Goal: Navigation & Orientation: Find specific page/section

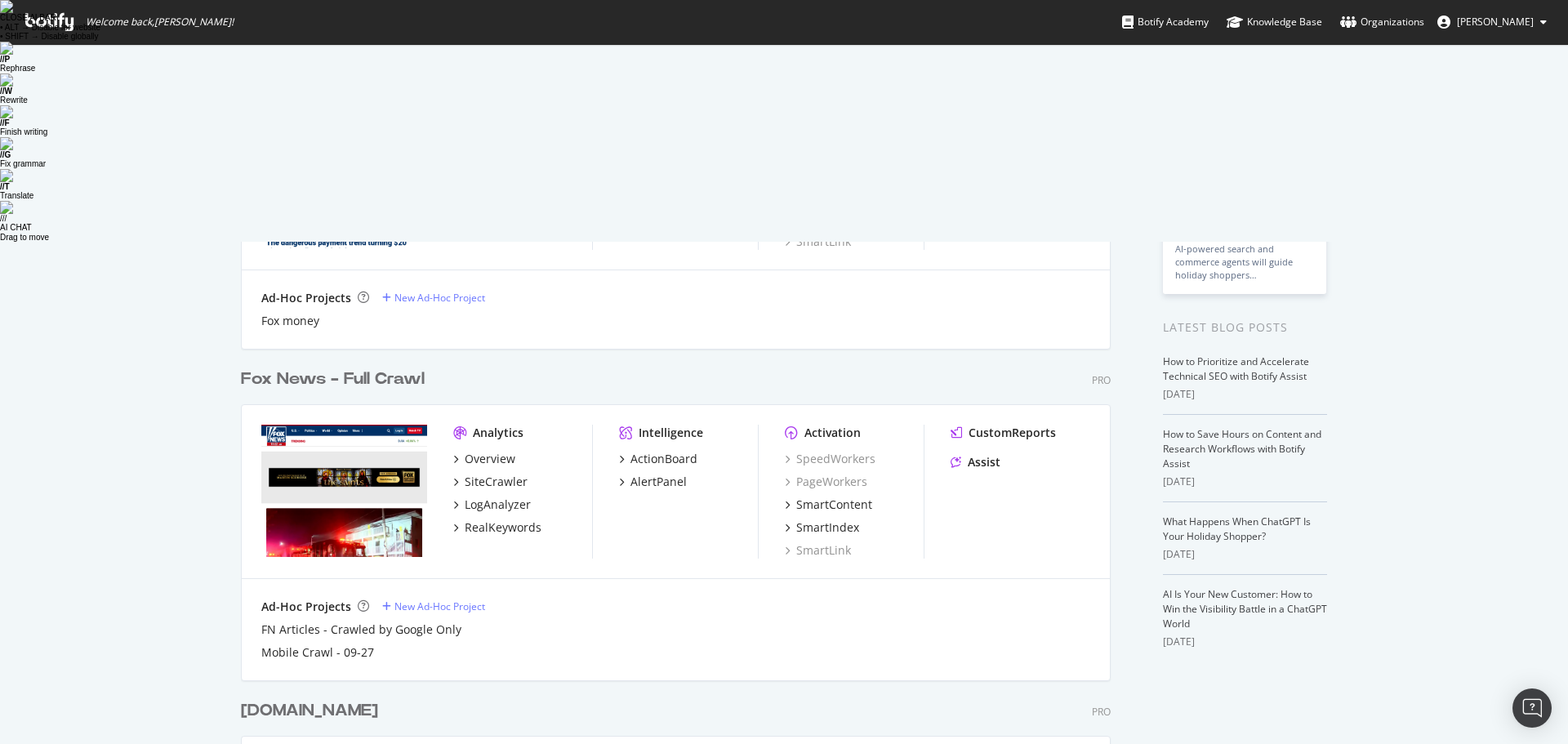
scroll to position [311, 0]
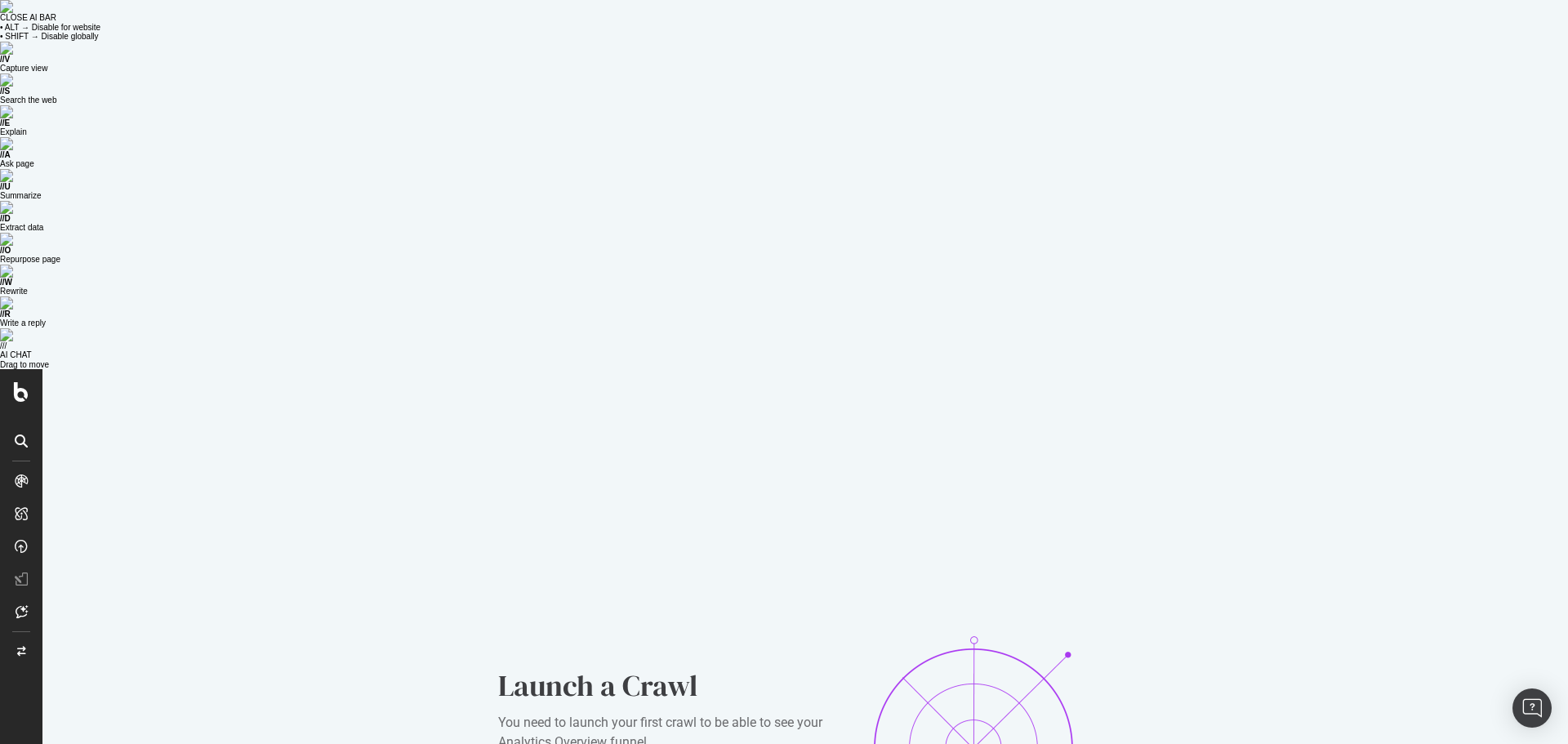
click at [18, 475] on icon at bounding box center [21, 480] width 13 height 13
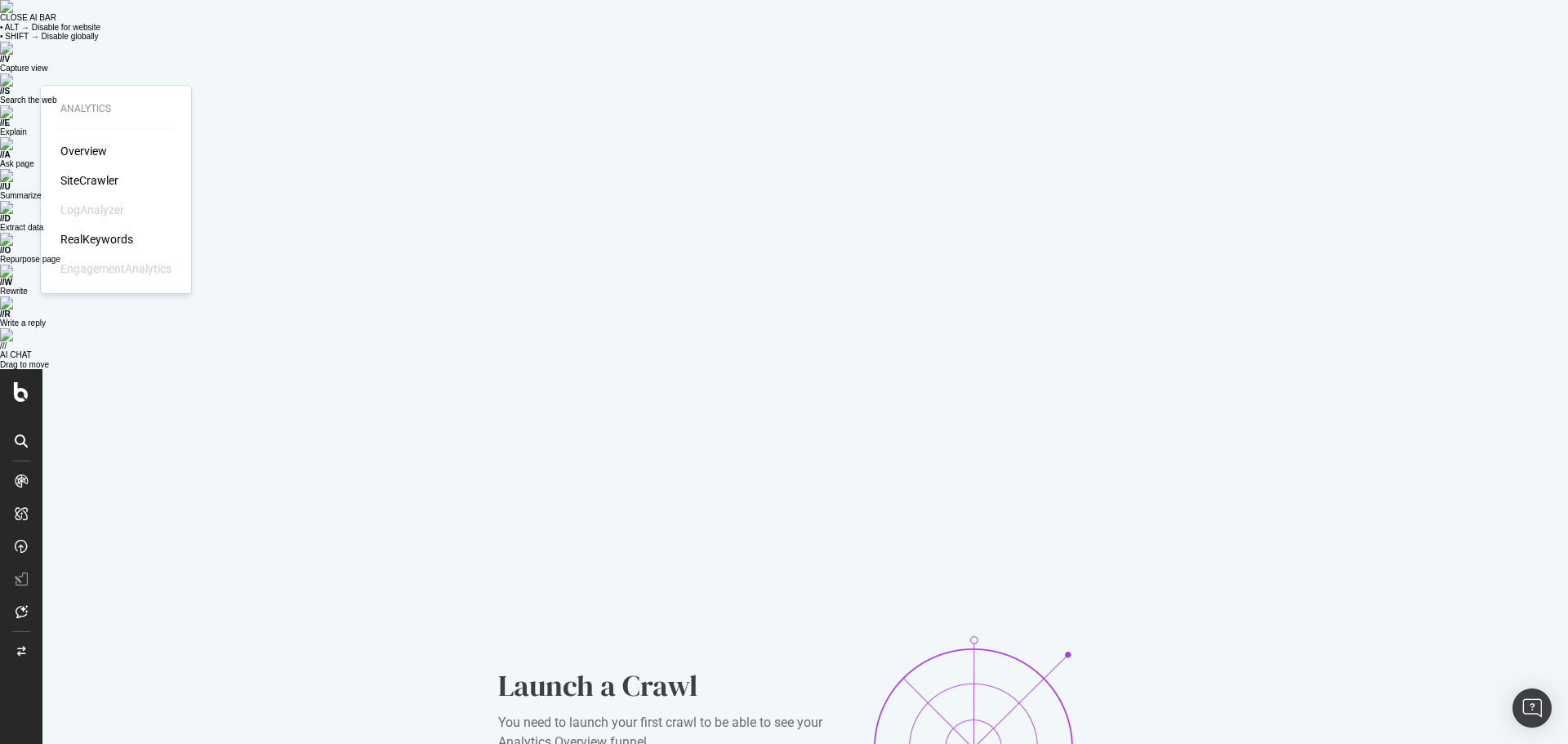
click at [63, 145] on div "Overview" at bounding box center [84, 150] width 47 height 17
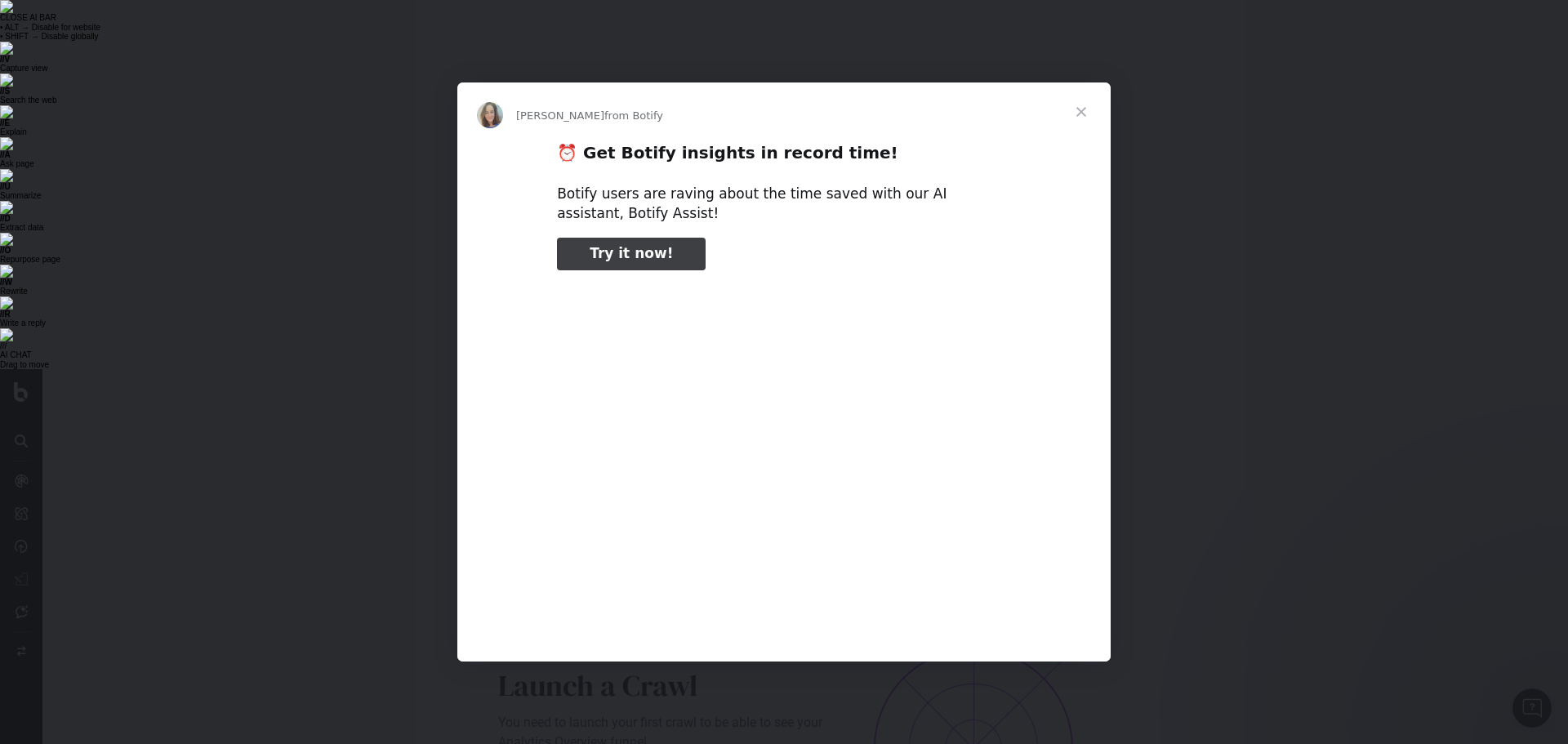
type input "158672"
click at [1080, 114] on span "Close" at bounding box center [1081, 111] width 59 height 59
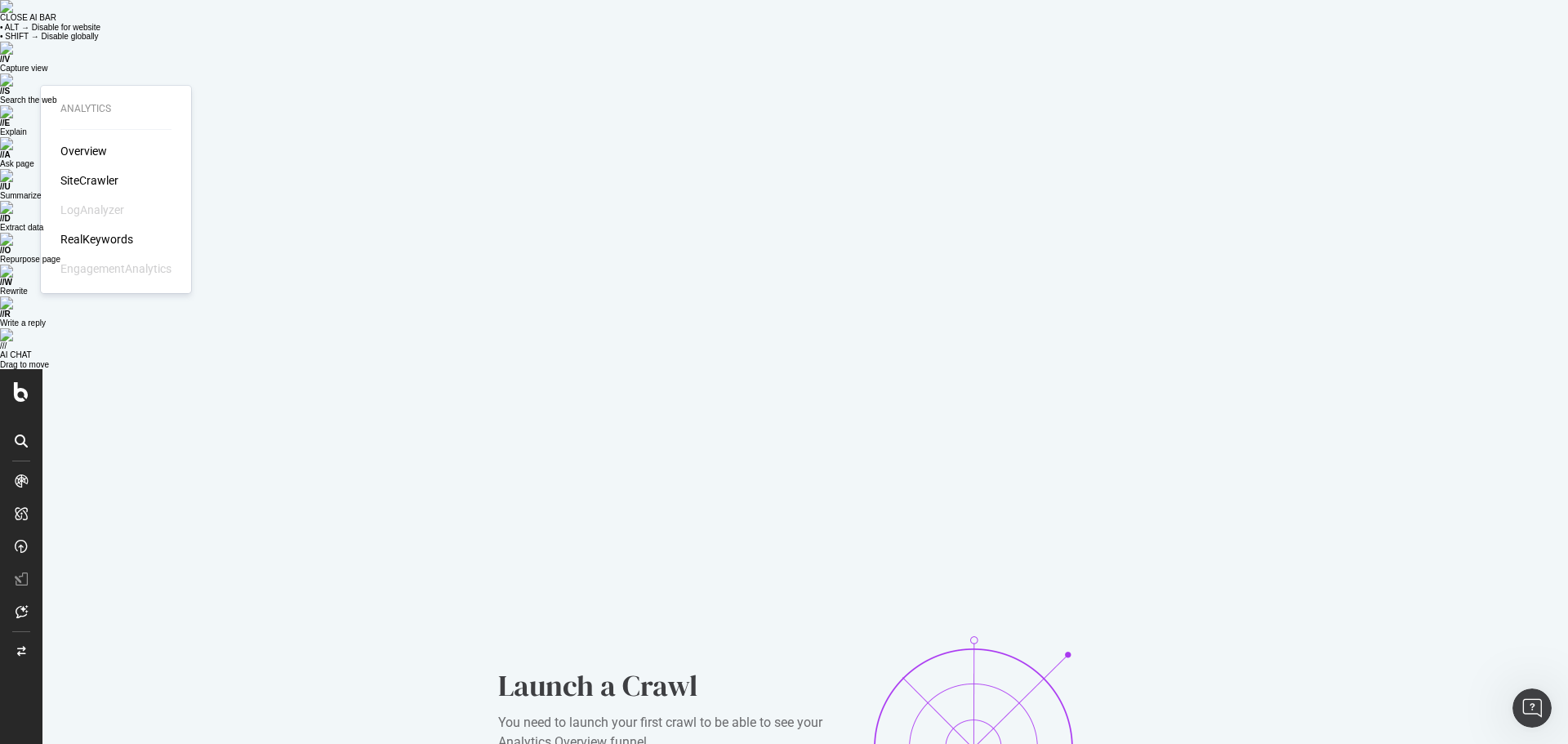
click at [88, 182] on div "SiteCrawler" at bounding box center [89, 180] width 58 height 17
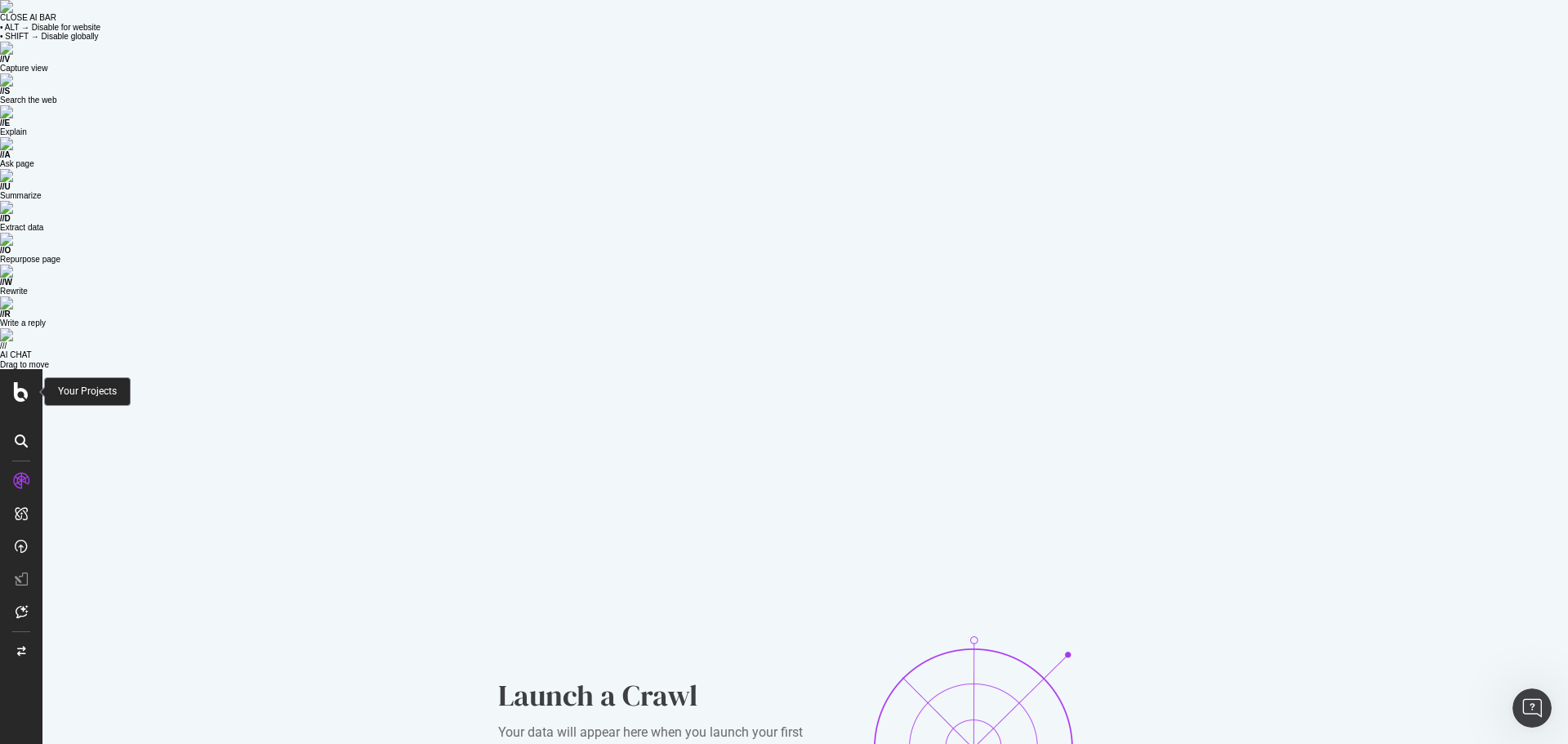
click at [18, 382] on icon at bounding box center [21, 392] width 15 height 20
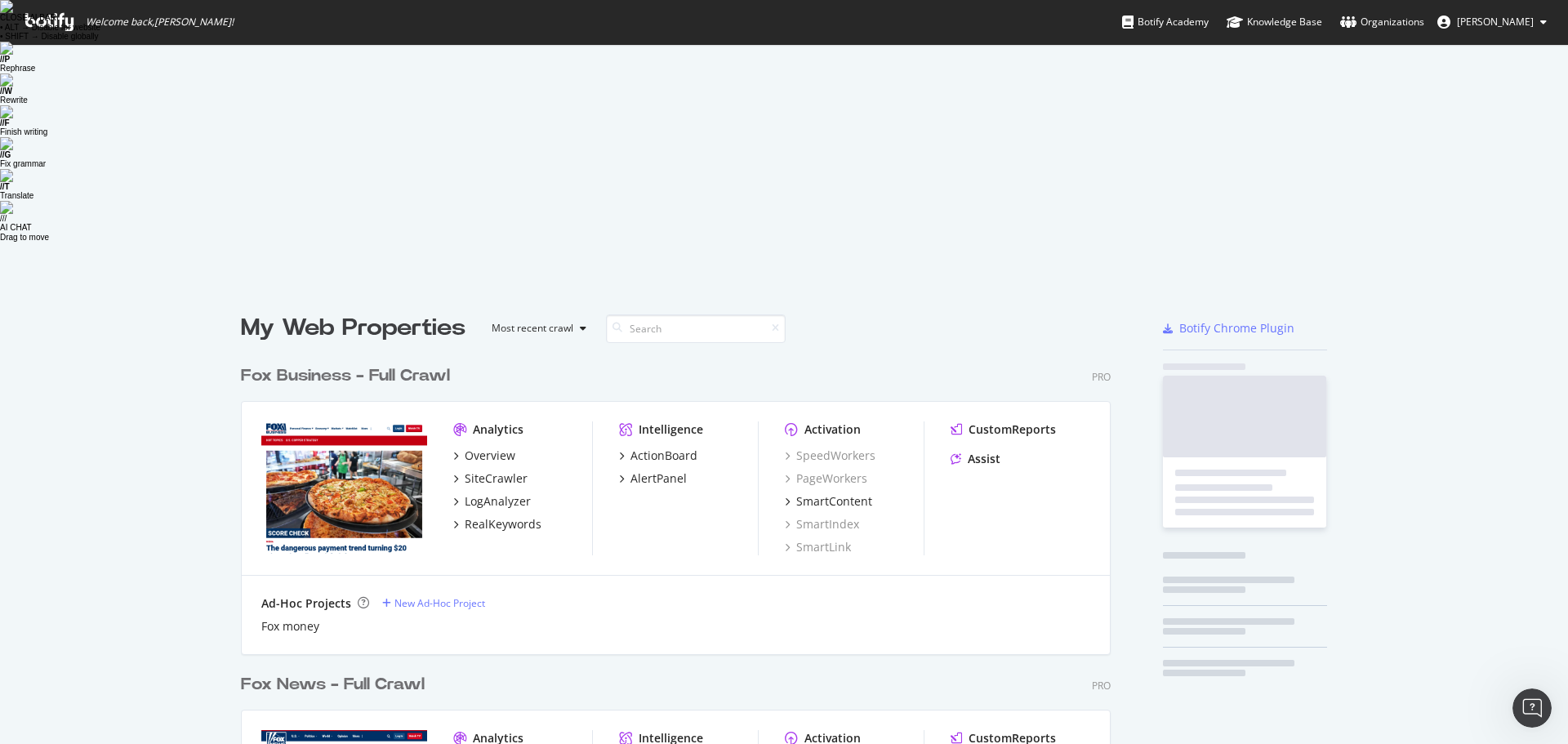
scroll to position [731, 1544]
